Goal: Information Seeking & Learning: Learn about a topic

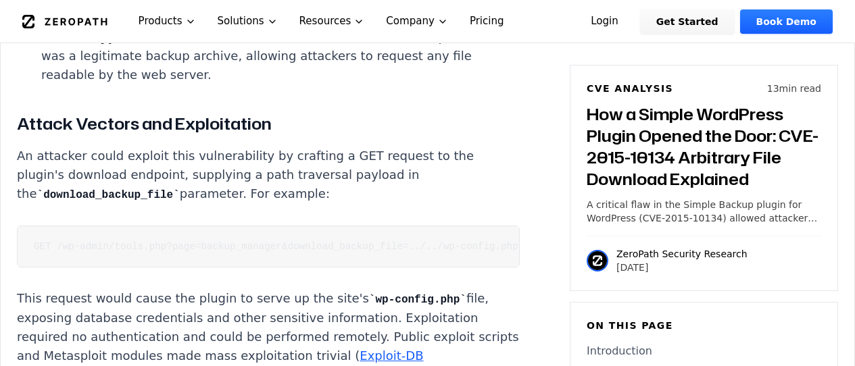
click at [236, 247] on code "GET /wp-admin/tools.php?page=backup_manager&download_backup_file=../../wp-confi…" at bounding box center [276, 246] width 485 height 11
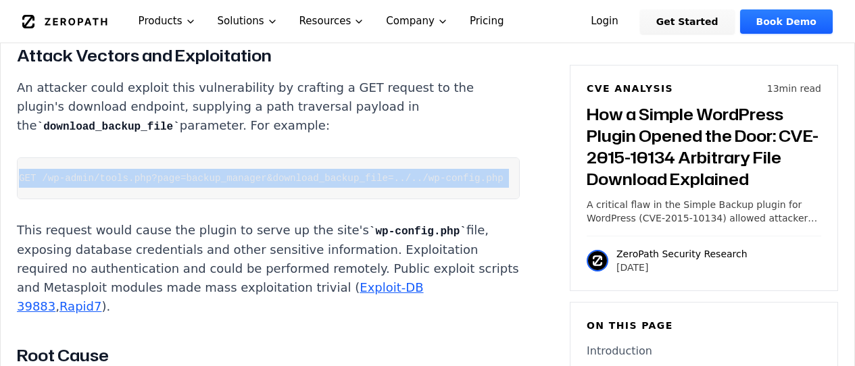
scroll to position [2445, 0]
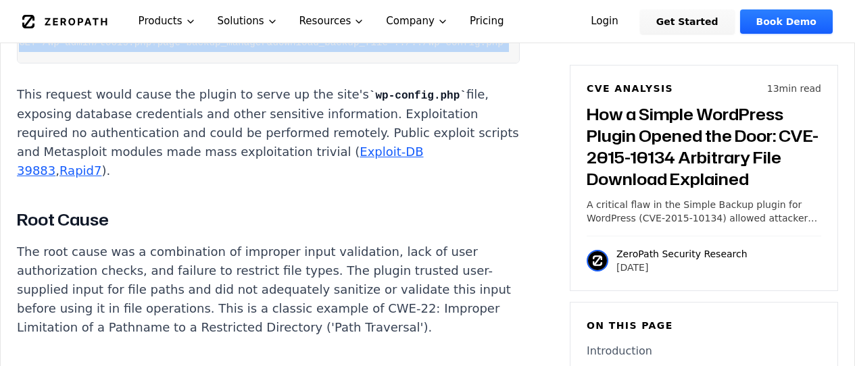
click at [273, 166] on p "This request would cause the plugin to serve up the site's wp-config.php file, …" at bounding box center [268, 132] width 503 height 95
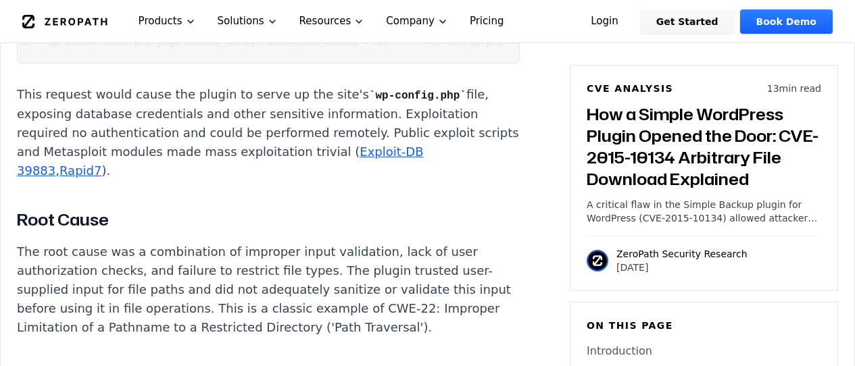
click at [424, 164] on link "Exploit-DB 39883" at bounding box center [220, 161] width 407 height 33
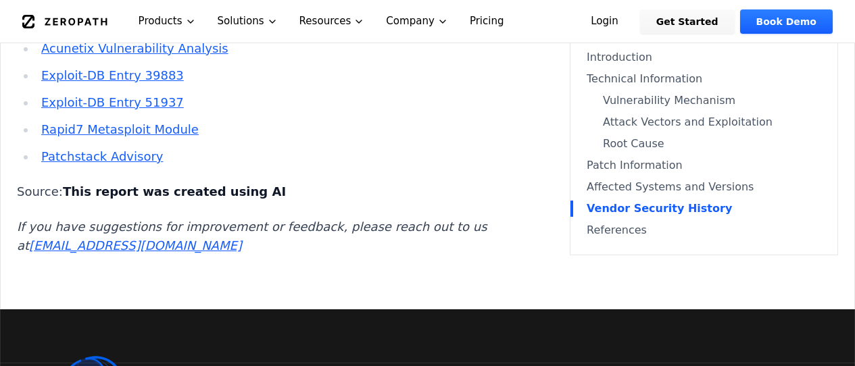
scroll to position [3872, 0]
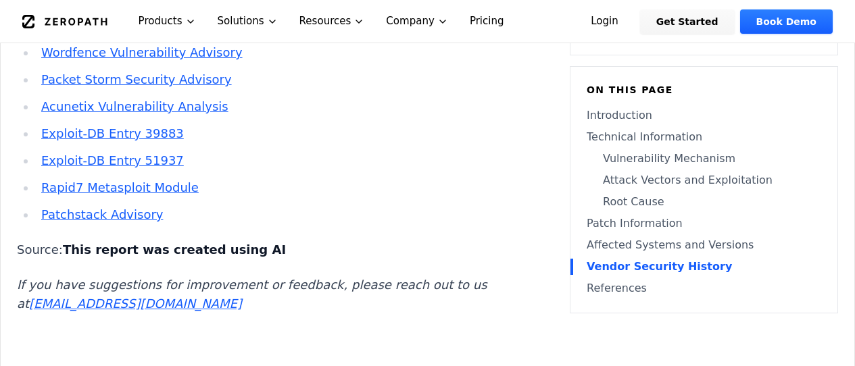
click at [154, 141] on link "Exploit-DB Entry 39883" at bounding box center [112, 133] width 143 height 14
click at [112, 195] on link "Rapid7 Metasploit Module" at bounding box center [120, 188] width 158 height 14
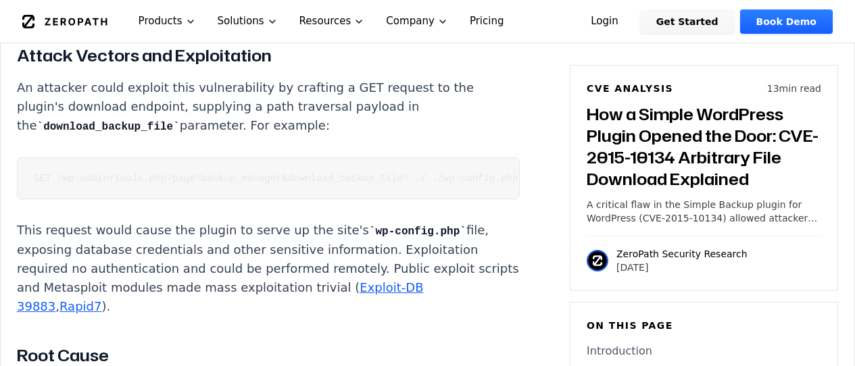
scroll to position [0, 15]
drag, startPoint x: 56, startPoint y: 178, endPoint x: 438, endPoint y: 185, distance: 382.0
click at [438, 185] on pre "GET /wp-admin/tools.php?page=backup_manager&download_backup_file=../../wp-confi…" at bounding box center [268, 179] width 503 height 42
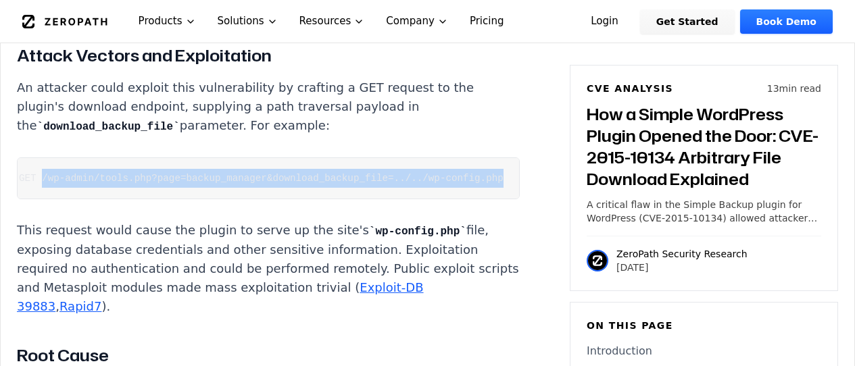
click at [362, 173] on code "GET /wp-admin/tools.php?page=backup_manager&download_backup_file=../../wp-confi…" at bounding box center [261, 178] width 485 height 11
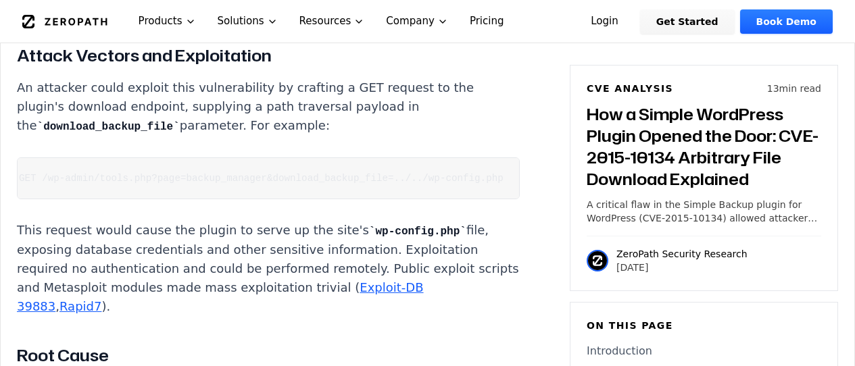
click at [203, 173] on code "GET /wp-admin/tools.php?page=backup_manager&download_backup_file=../../wp-confi…" at bounding box center [261, 178] width 485 height 11
